Goal: Communication & Community: Answer question/provide support

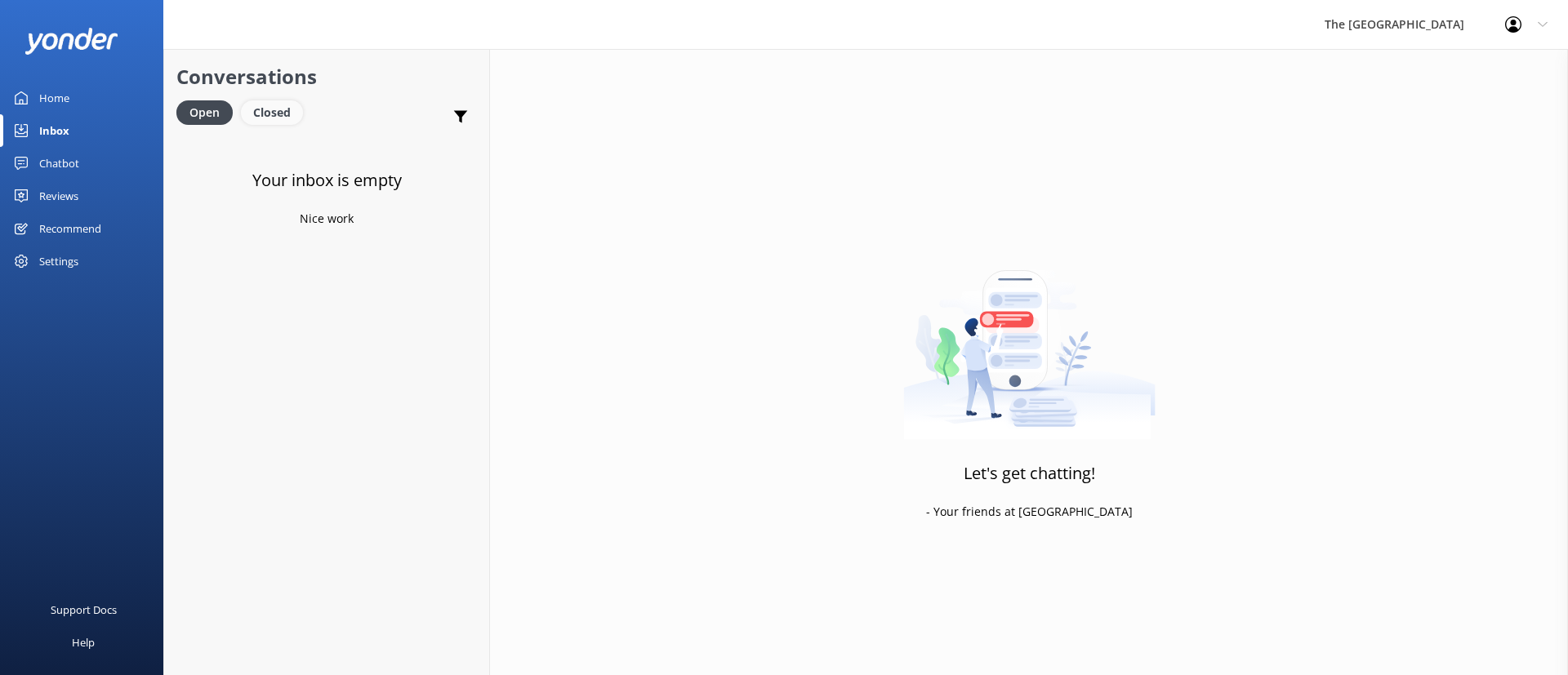
click at [258, 123] on div "Closed" at bounding box center [272, 113] width 62 height 25
click at [198, 119] on div "Open" at bounding box center [203, 113] width 54 height 25
click at [291, 249] on div "Your inbox is empty Nice work" at bounding box center [326, 472] width 325 height 675
drag, startPoint x: 239, startPoint y: 168, endPoint x: 386, endPoint y: 211, distance: 153.2
click at [385, 207] on div "Your inbox is empty Nice work" at bounding box center [326, 472] width 325 height 675
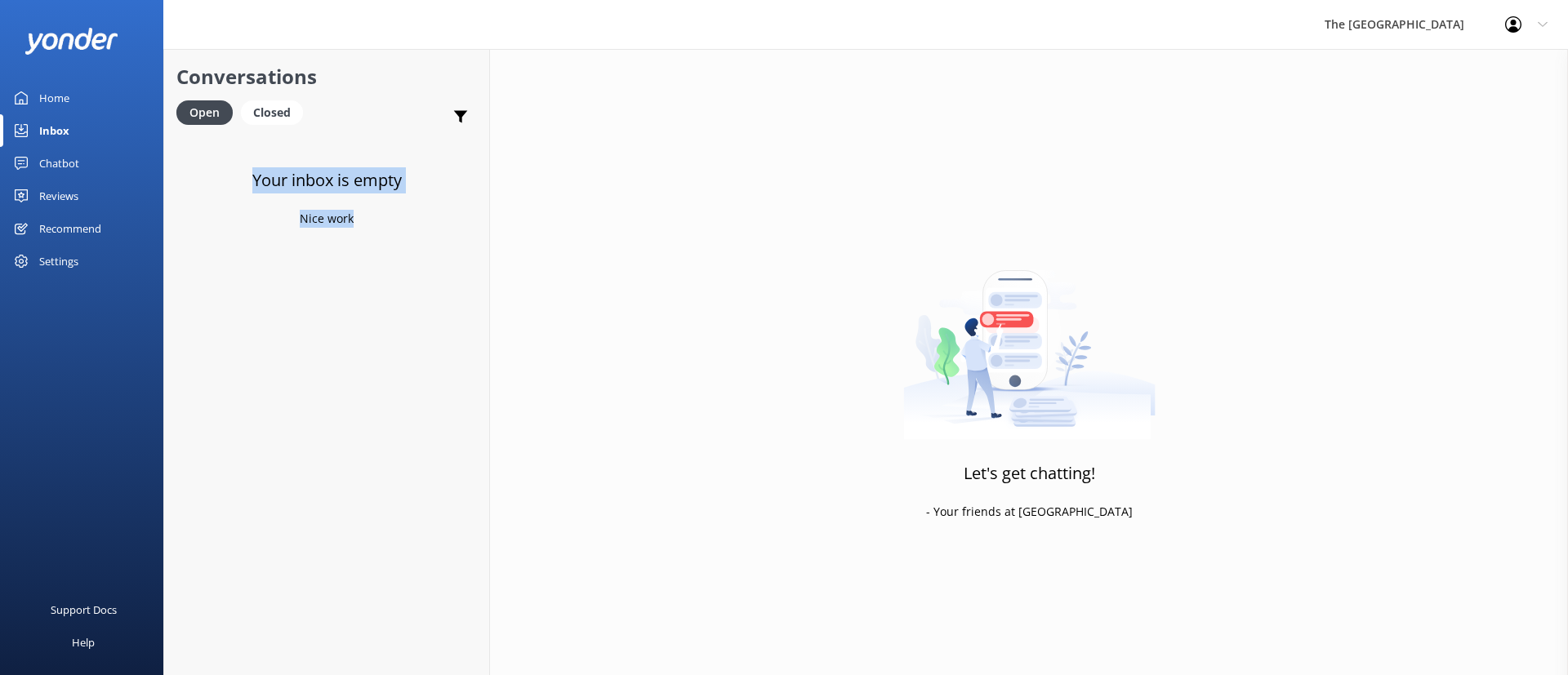
drag, startPoint x: 383, startPoint y: 256, endPoint x: 225, endPoint y: 158, distance: 185.9
click at [225, 158] on div "Your inbox is empty Nice work" at bounding box center [326, 472] width 325 height 675
click at [323, 213] on p "Nice work" at bounding box center [326, 219] width 54 height 18
drag, startPoint x: 401, startPoint y: 250, endPoint x: 257, endPoint y: 183, distance: 158.8
click at [263, 191] on div "Your inbox is empty Nice work" at bounding box center [326, 472] width 325 height 675
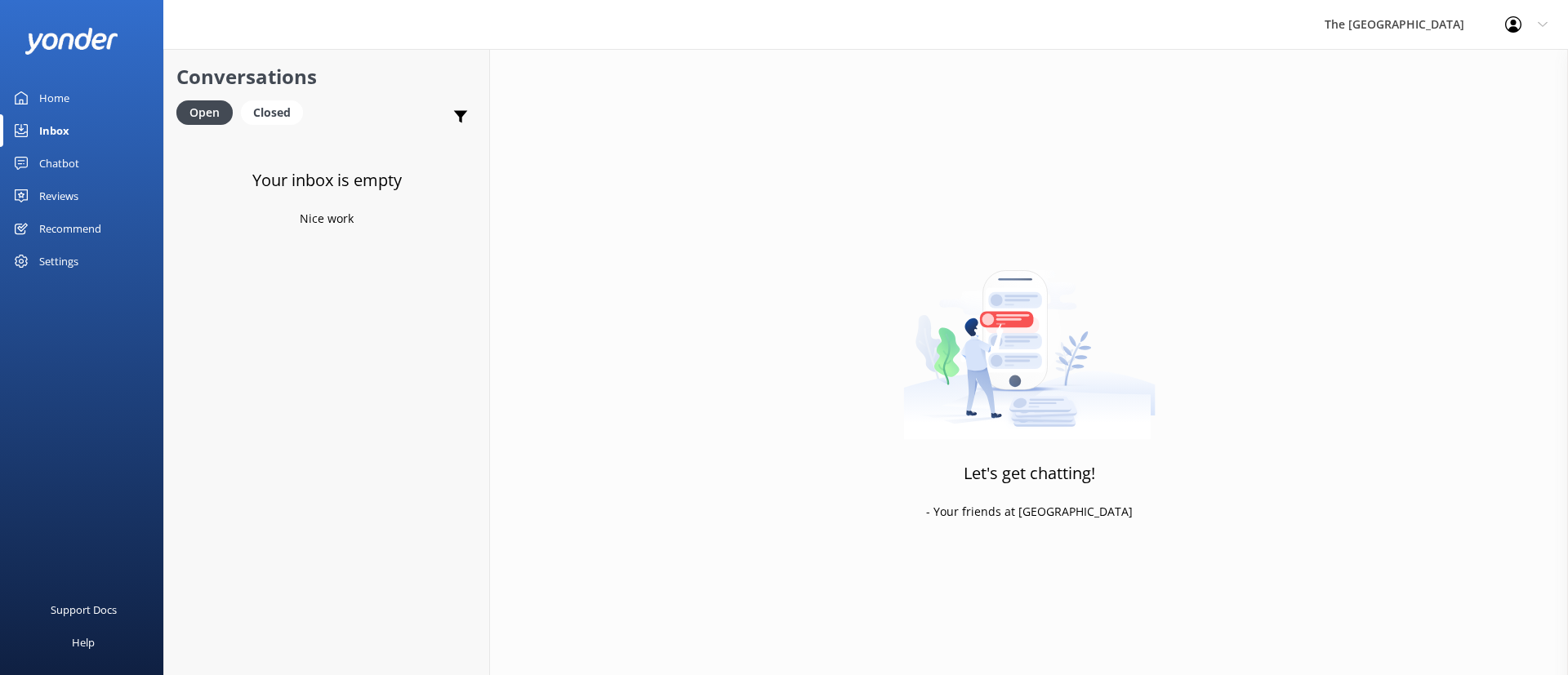
click at [358, 240] on div "Your inbox is empty Nice work" at bounding box center [326, 472] width 325 height 675
drag, startPoint x: 369, startPoint y: 237, endPoint x: 230, endPoint y: 172, distance: 153.4
click at [232, 175] on div "Your inbox is empty Nice work" at bounding box center [326, 472] width 325 height 675
click at [339, 224] on p "Nice work" at bounding box center [326, 219] width 54 height 18
drag, startPoint x: 360, startPoint y: 227, endPoint x: 218, endPoint y: 185, distance: 148.1
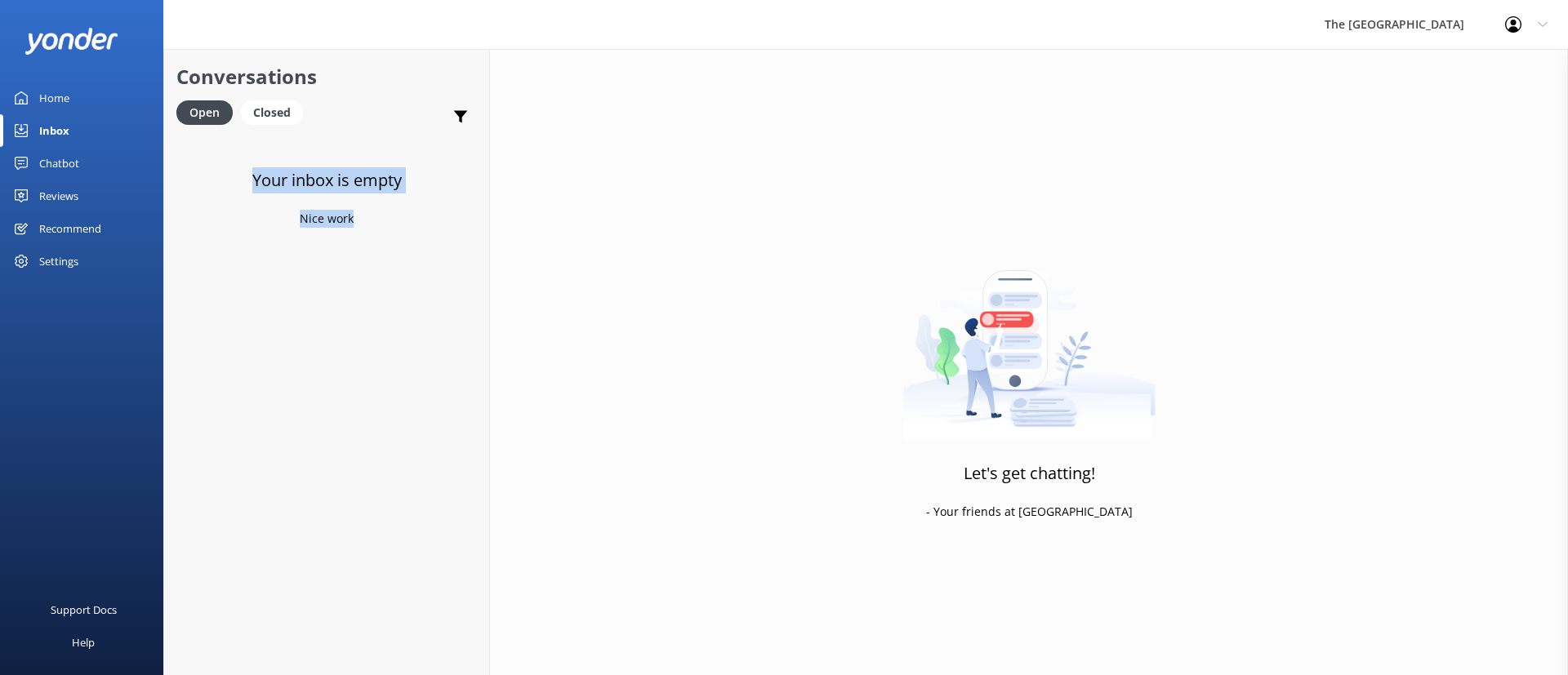
click at [218, 185] on div "Your inbox is empty Nice work" at bounding box center [326, 472] width 325 height 675
click at [416, 292] on div "Your inbox is empty Nice work" at bounding box center [326, 472] width 325 height 675
click at [308, 181] on p "Bot: We do offer all-inclusive packages, but we strongly advise guests against …" at bounding box center [331, 177] width 239 height 15
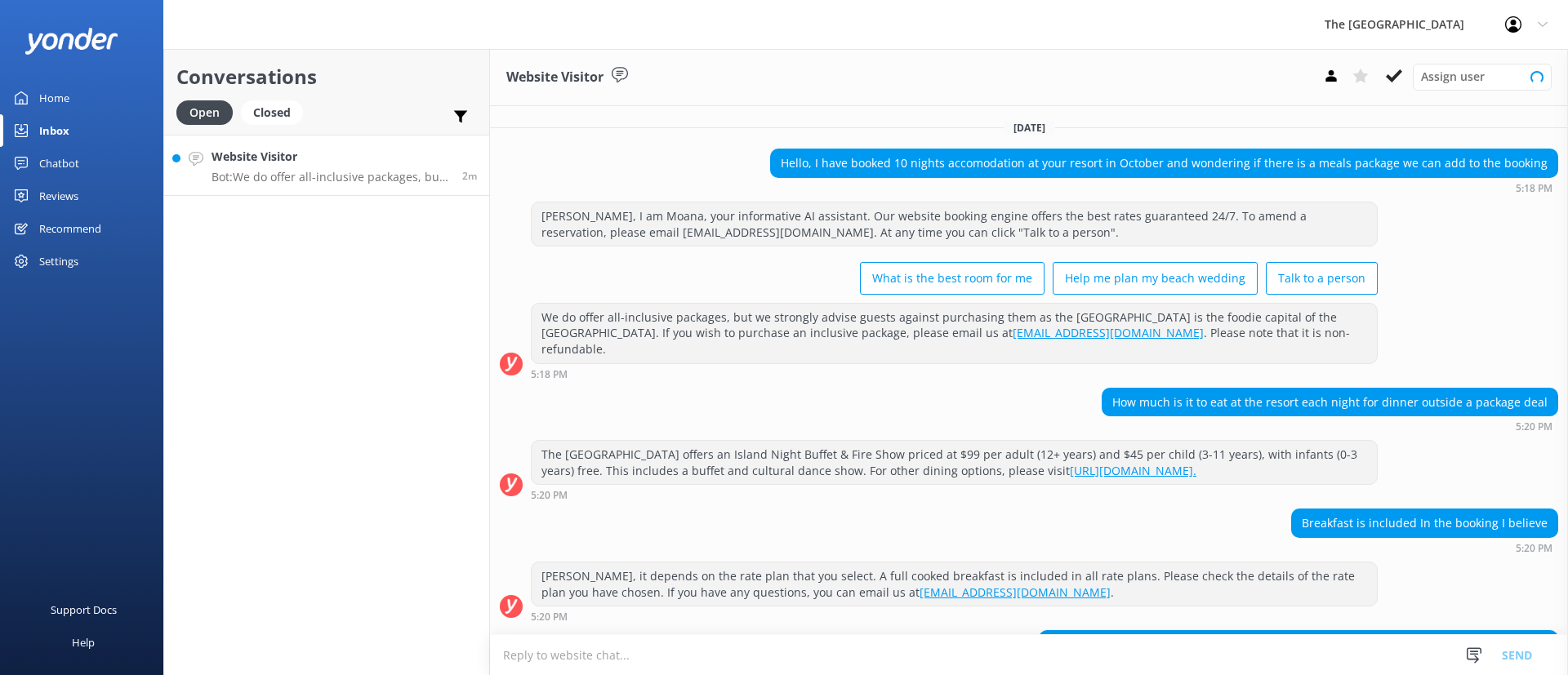
scroll to position [102, 0]
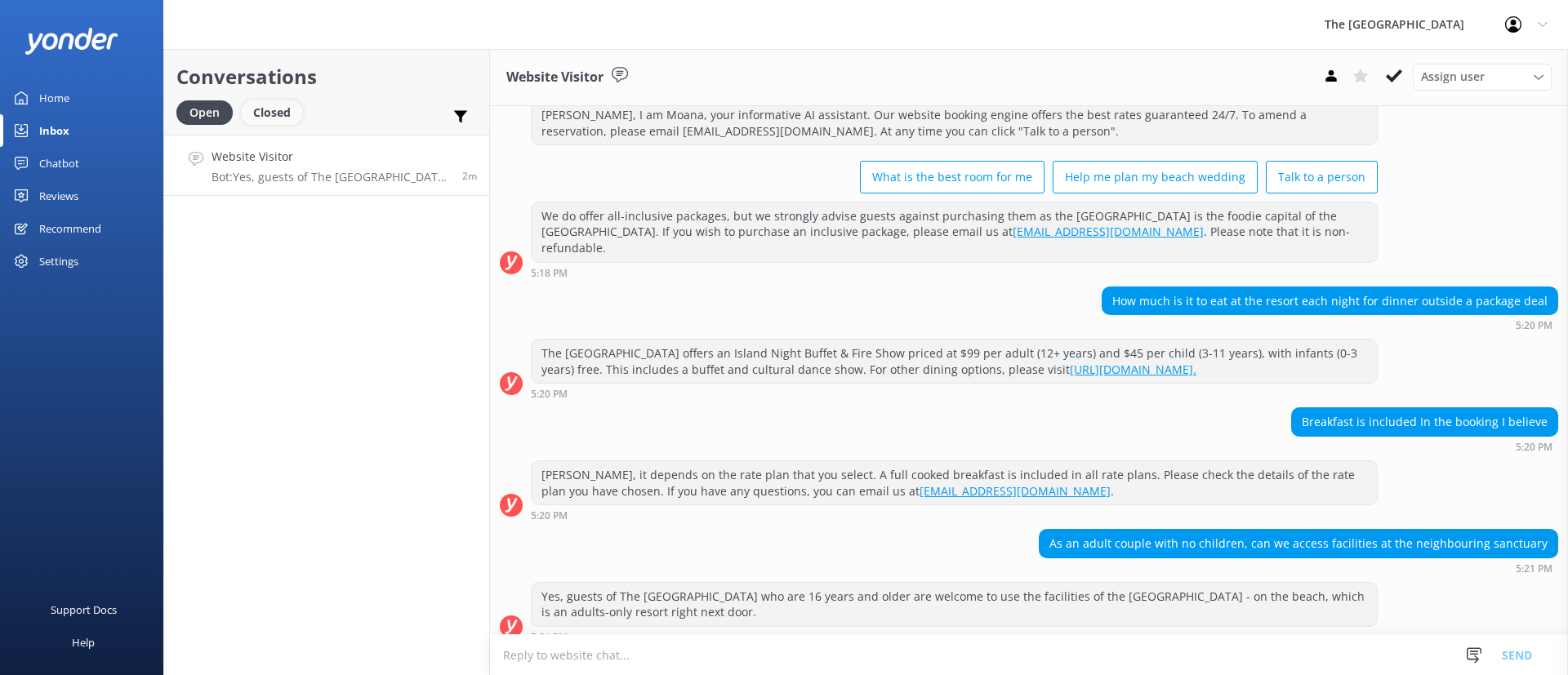
click at [277, 110] on div "Closed" at bounding box center [272, 113] width 62 height 25
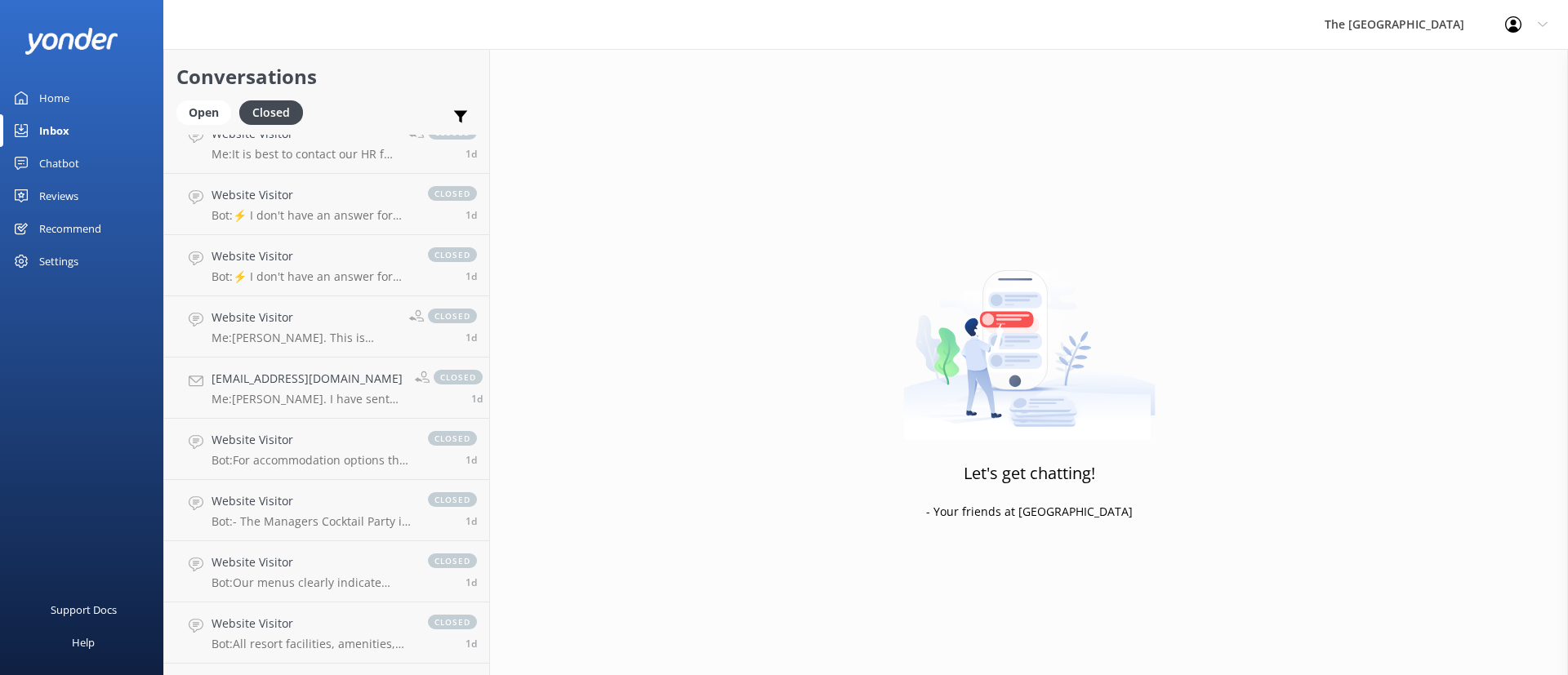
scroll to position [980, 0]
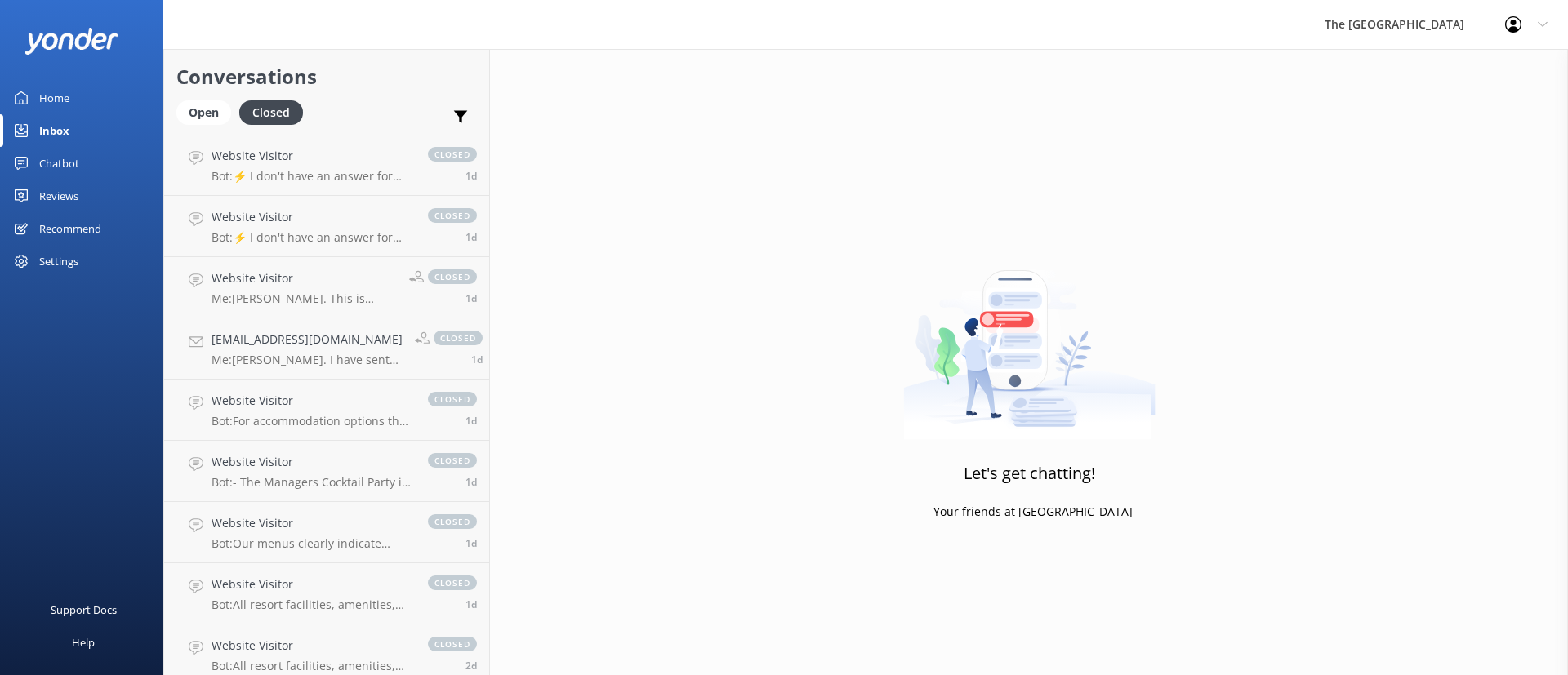
click at [947, 348] on img at bounding box center [1029, 338] width 252 height 204
click at [842, 216] on div "Let's get chatting! - Your friends at [GEOGRAPHIC_DATA]" at bounding box center [1029, 386] width 1078 height 675
click at [1261, 280] on div "Let's get chatting! - Your friends at [GEOGRAPHIC_DATA]" at bounding box center [1029, 386] width 1078 height 675
click at [217, 106] on div "Open" at bounding box center [203, 113] width 54 height 25
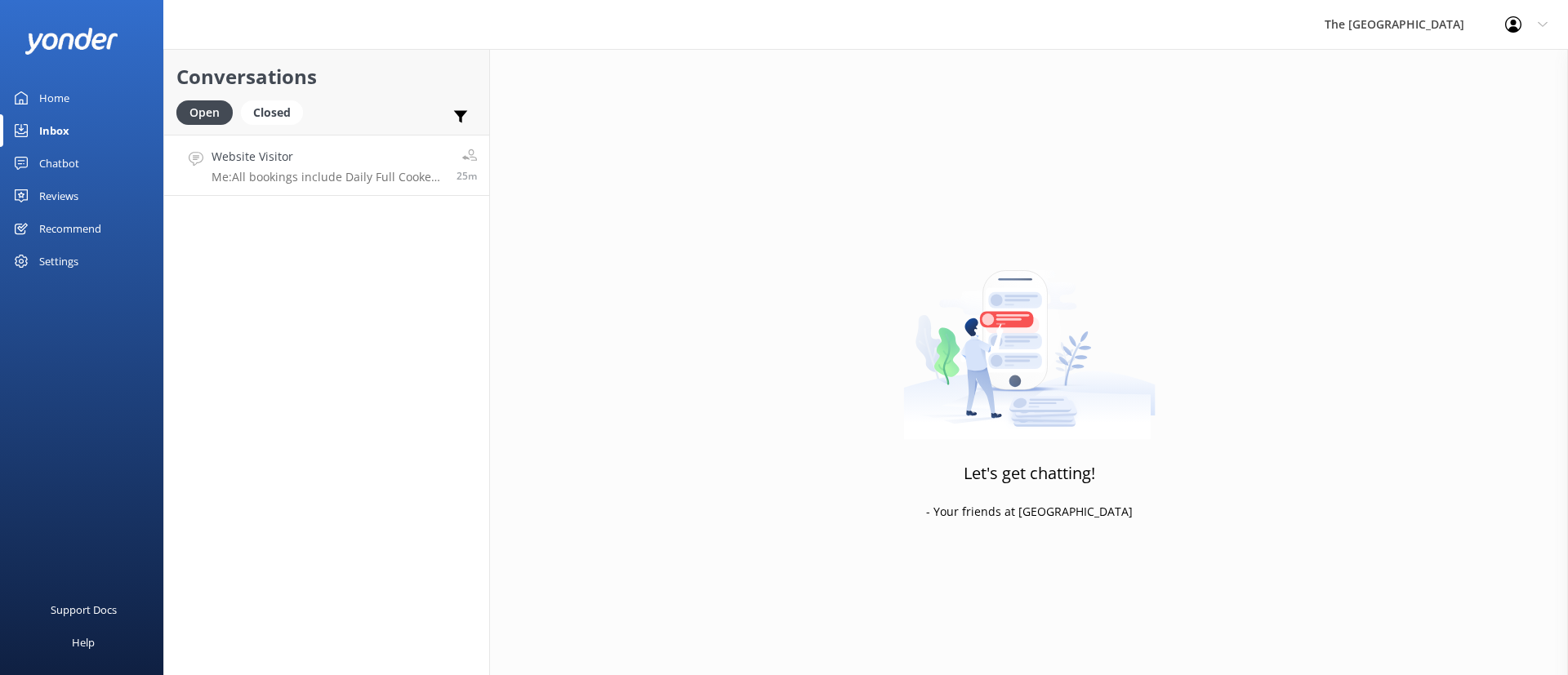
click at [257, 187] on link "Website Visitor Me: All bookings include Daily Full Cooked Breakfast 25m" at bounding box center [326, 165] width 325 height 61
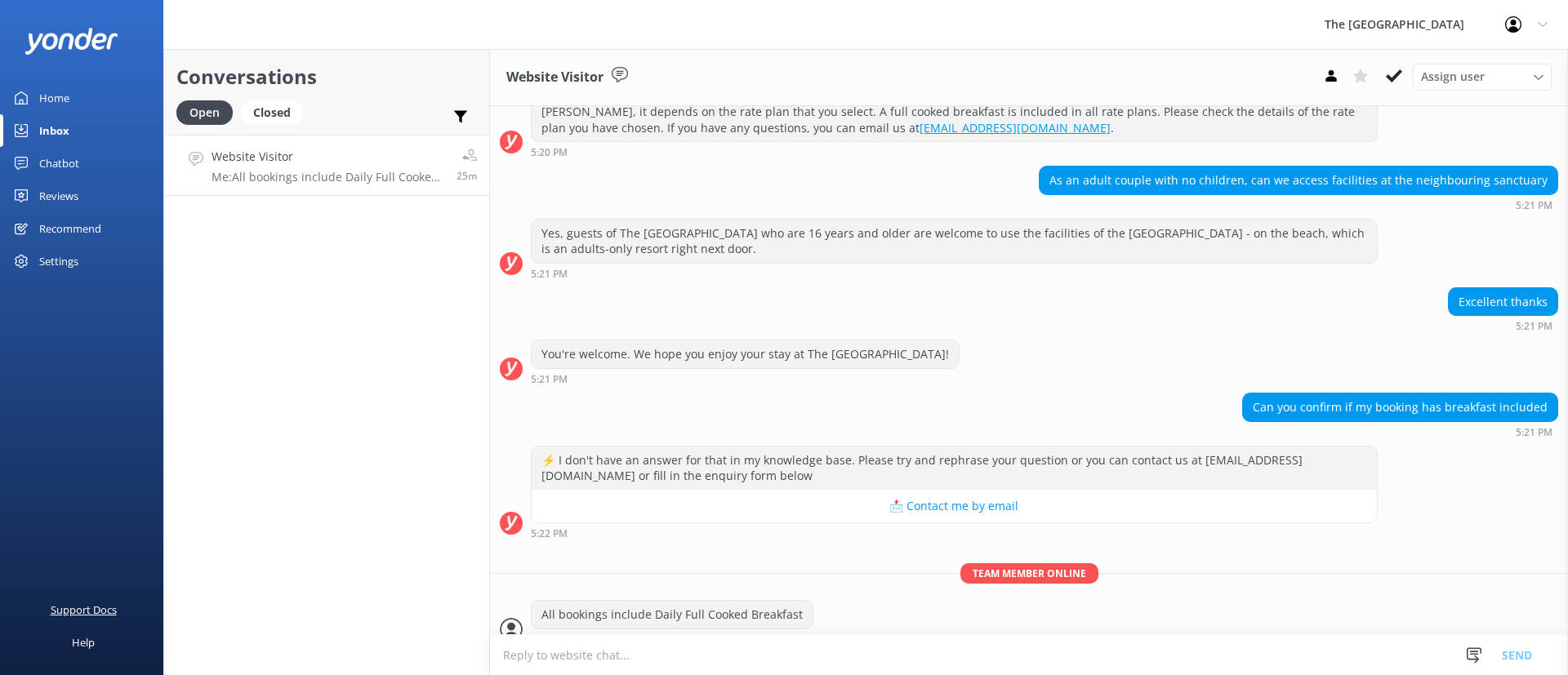
scroll to position [467, 0]
